Goal: Information Seeking & Learning: Check status

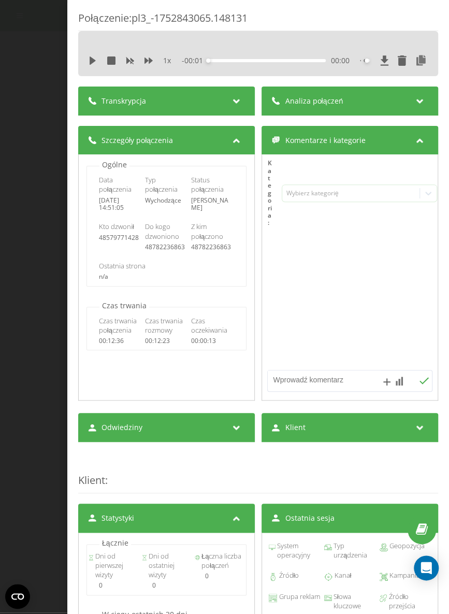
click at [101, 37] on div "1 x - 00:01 00:00 00:00" at bounding box center [258, 53] width 360 height 45
click at [90, 59] on icon at bounding box center [93, 60] width 6 height 8
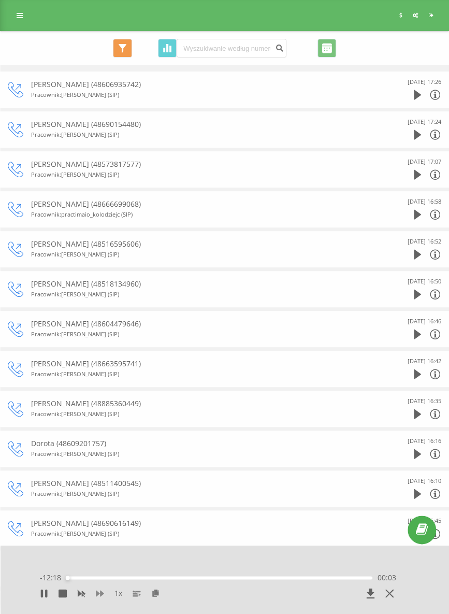
click at [102, 592] on icon at bounding box center [100, 593] width 8 height 6
click at [43, 591] on icon at bounding box center [44, 593] width 8 height 8
click at [43, 593] on icon at bounding box center [44, 593] width 6 height 8
click at [41, 595] on icon at bounding box center [42, 593] width 2 height 8
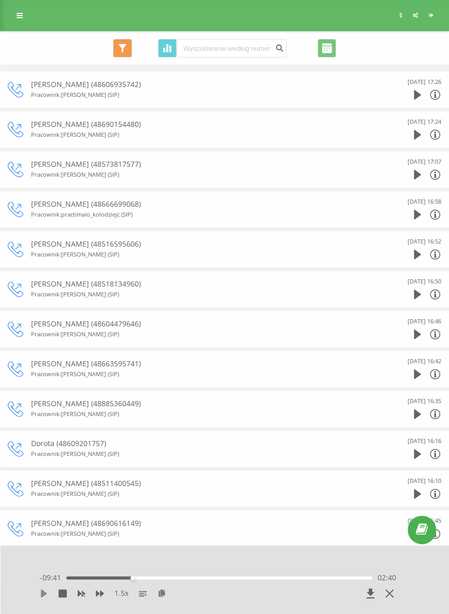
click at [46, 590] on icon at bounding box center [44, 593] width 8 height 8
click at [98, 594] on icon at bounding box center [100, 593] width 8 height 6
click at [42, 595] on icon at bounding box center [42, 593] width 2 height 8
click at [44, 590] on icon at bounding box center [44, 593] width 8 height 8
click at [47, 595] on icon at bounding box center [44, 593] width 8 height 8
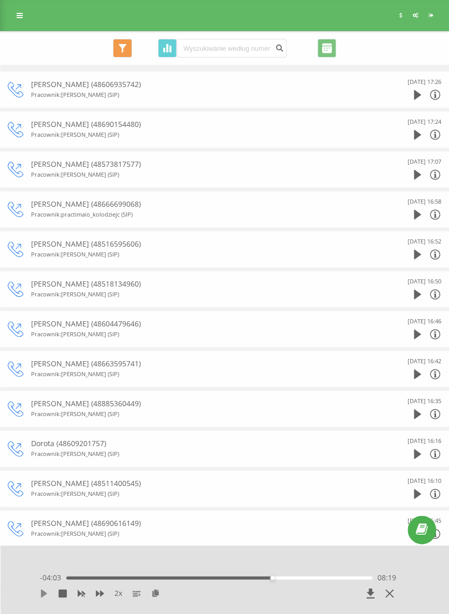
click at [41, 590] on icon at bounding box center [44, 593] width 6 height 8
click at [46, 594] on icon at bounding box center [46, 593] width 2 height 8
click at [45, 594] on icon at bounding box center [44, 593] width 6 height 8
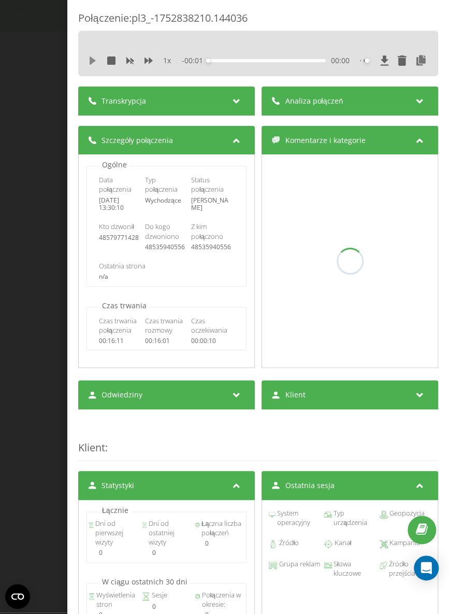
click at [91, 60] on icon at bounding box center [93, 60] width 6 height 8
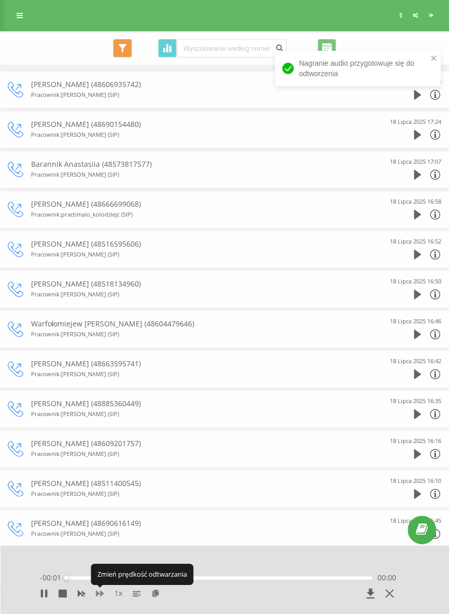
click at [99, 593] on icon at bounding box center [100, 593] width 8 height 6
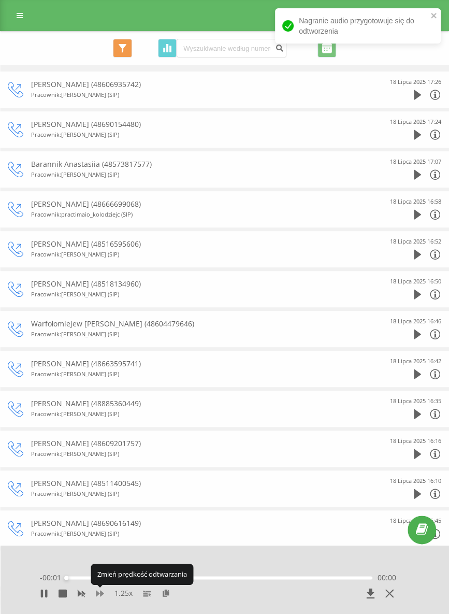
click at [99, 593] on icon at bounding box center [100, 593] width 8 height 6
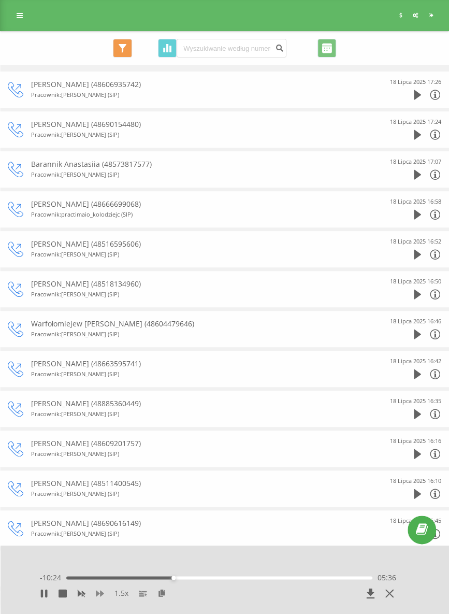
click at [98, 595] on icon at bounding box center [100, 593] width 8 height 8
click at [44, 587] on div "2 x - 10:13 05:47 05:47" at bounding box center [218, 586] width 377 height 39
click at [44, 593] on icon at bounding box center [44, 593] width 8 height 8
click at [45, 590] on icon at bounding box center [44, 593] width 8 height 8
click at [42, 592] on icon at bounding box center [42, 593] width 2 height 8
